Goal: Navigation & Orientation: Find specific page/section

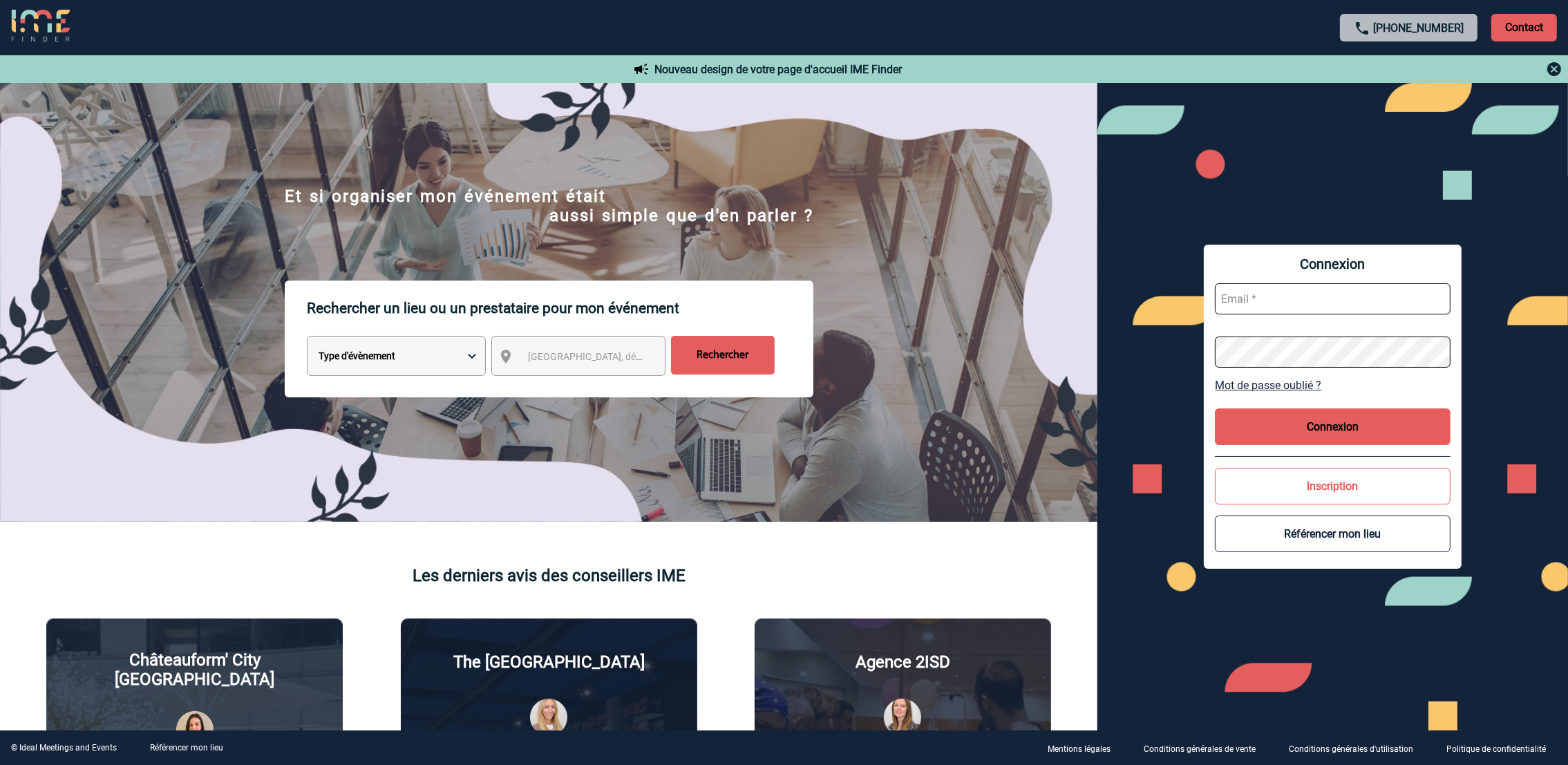
type input "[EMAIL_ADDRESS][DOMAIN_NAME]"
click at [1300, 405] on div "Connexion [EMAIL_ADDRESS][DOMAIN_NAME] Mot de passe oublié ? Connexion Inscript…" at bounding box center [1332, 407] width 257 height 324
click at [1412, 431] on button "Connexion" at bounding box center [1332, 427] width 235 height 36
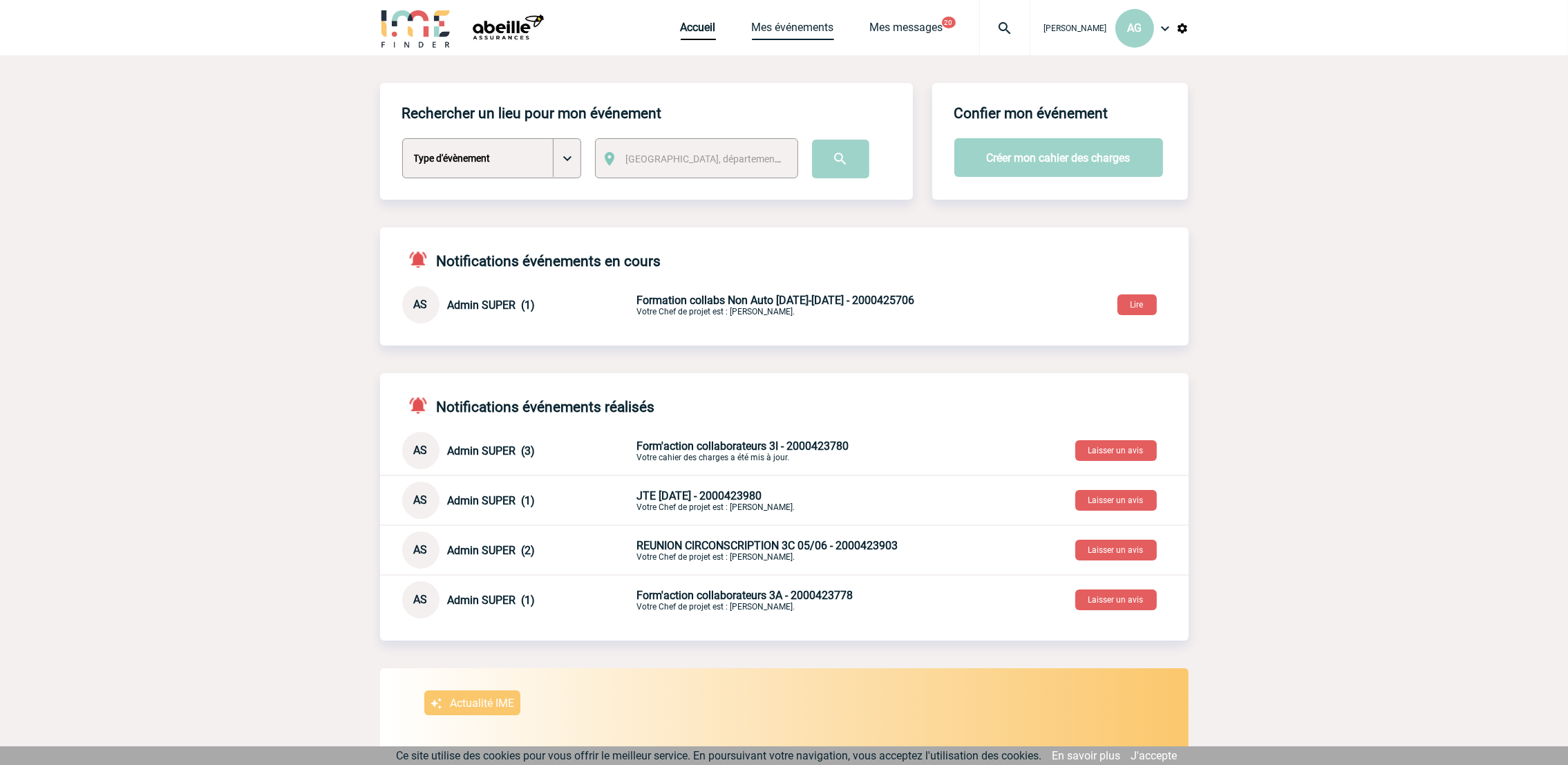
click at [826, 34] on link "Mes événements" at bounding box center [793, 30] width 82 height 19
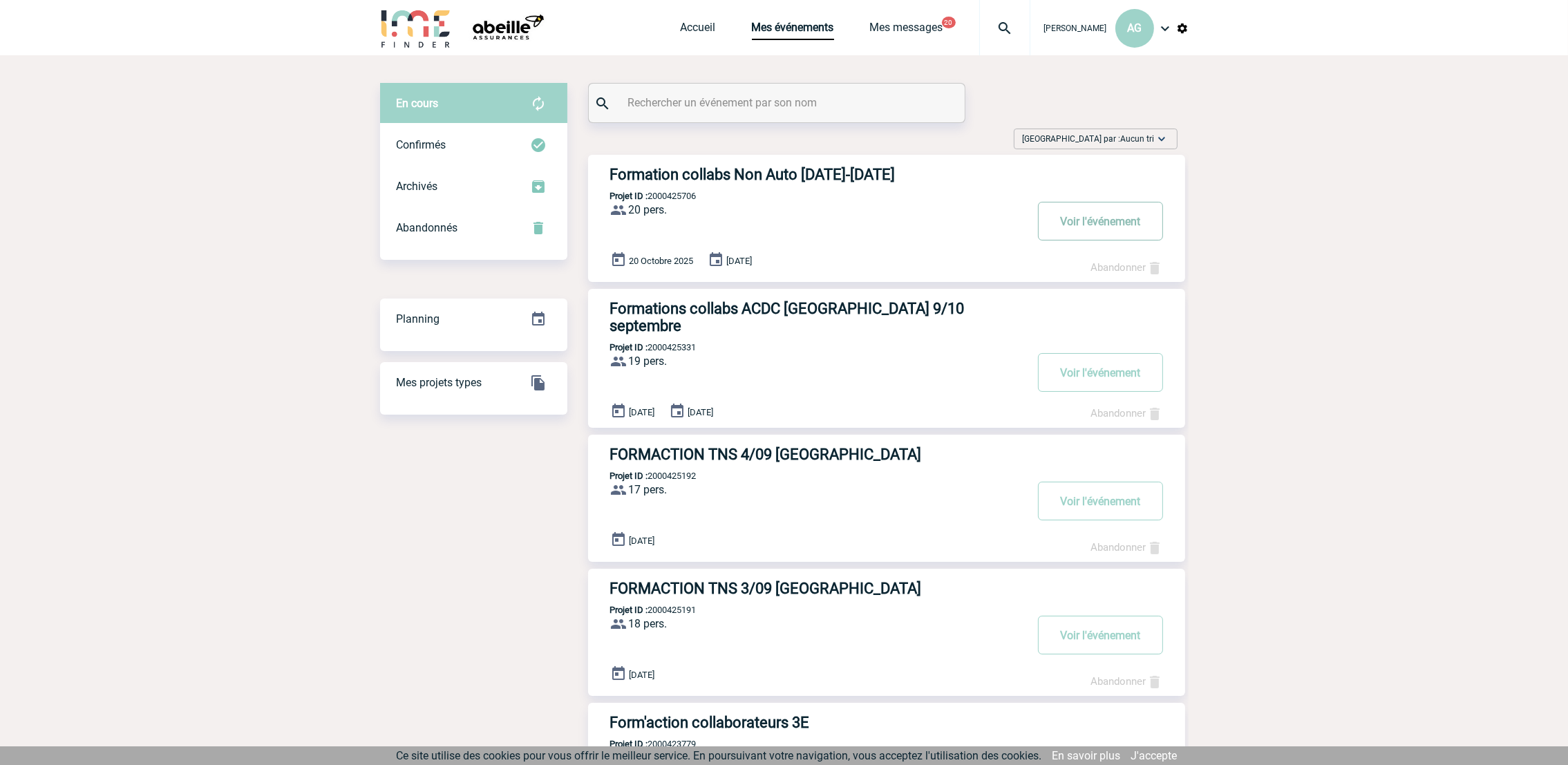
click at [1090, 218] on button "Voir l'événement" at bounding box center [1100, 221] width 125 height 39
